Goal: Information Seeking & Learning: Learn about a topic

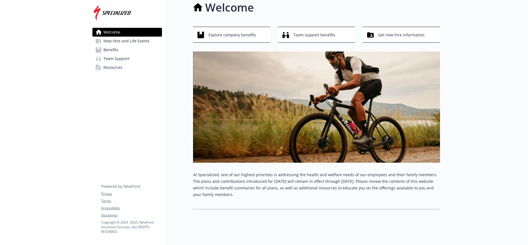
scroll to position [16, 0]
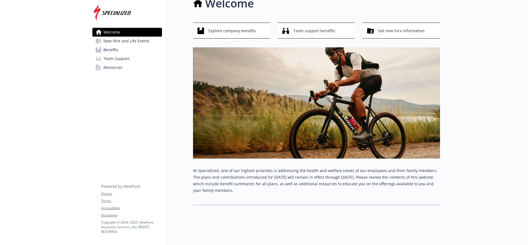
click at [115, 48] on span "Benefits" at bounding box center [110, 49] width 15 height 9
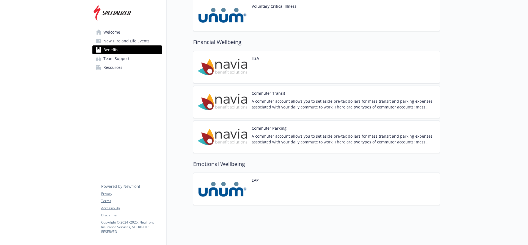
scroll to position [570, 0]
click at [151, 42] on link "New Hire and Life Events" at bounding box center [127, 41] width 70 height 9
